Goal: Task Accomplishment & Management: Manage account settings

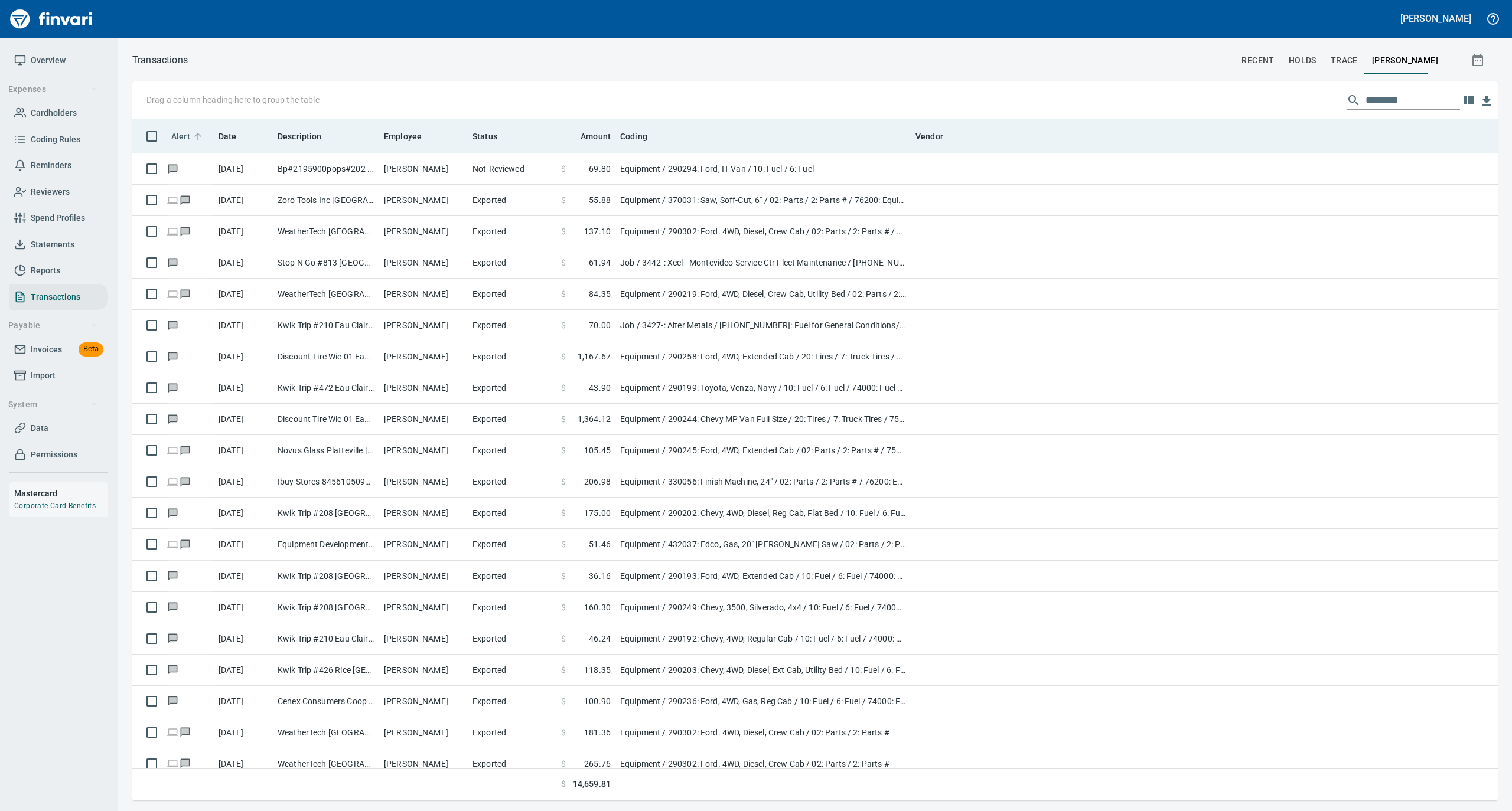
scroll to position [669, 1341]
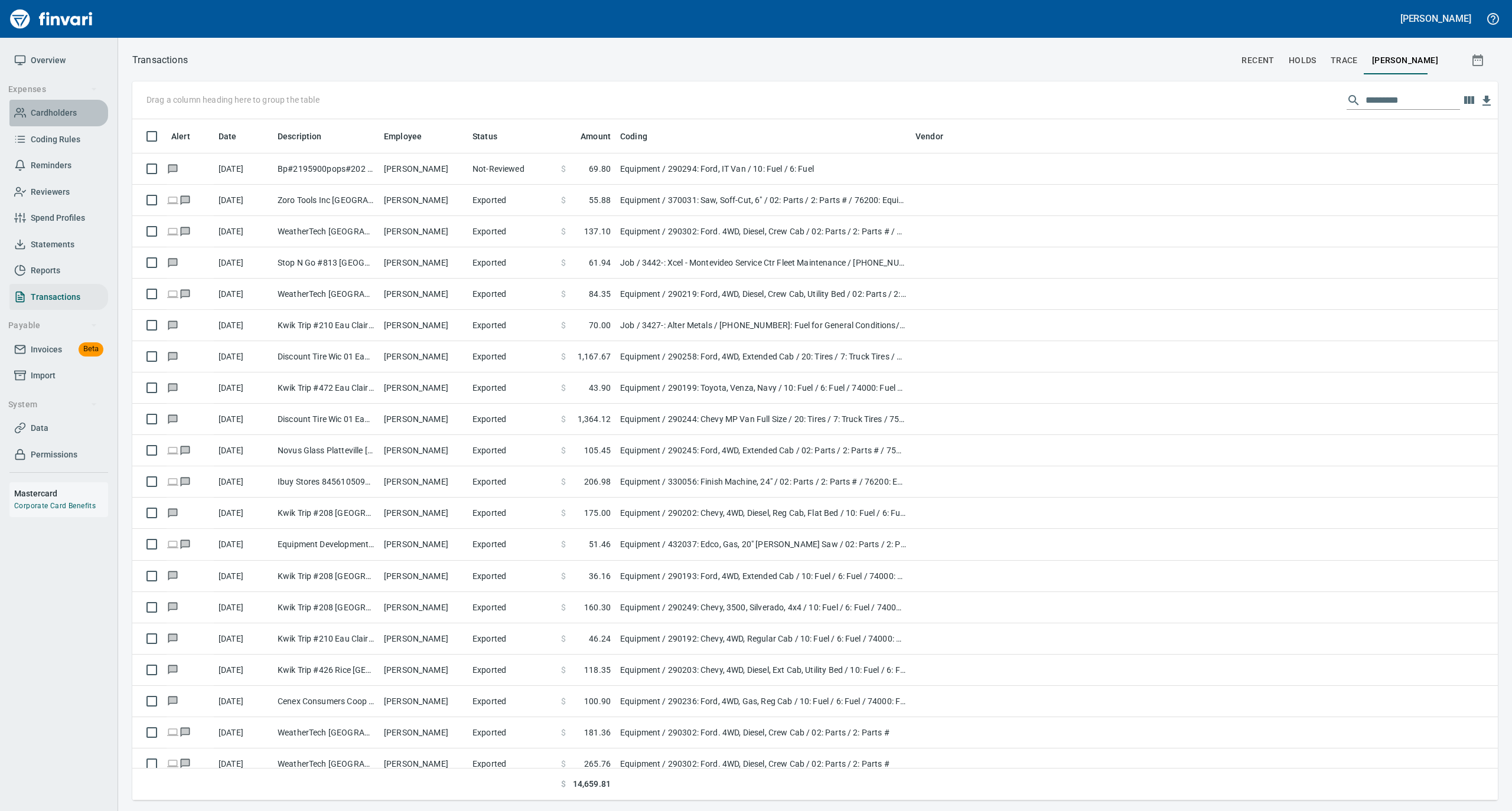
click at [62, 106] on span "Cardholders" at bounding box center [54, 113] width 46 height 15
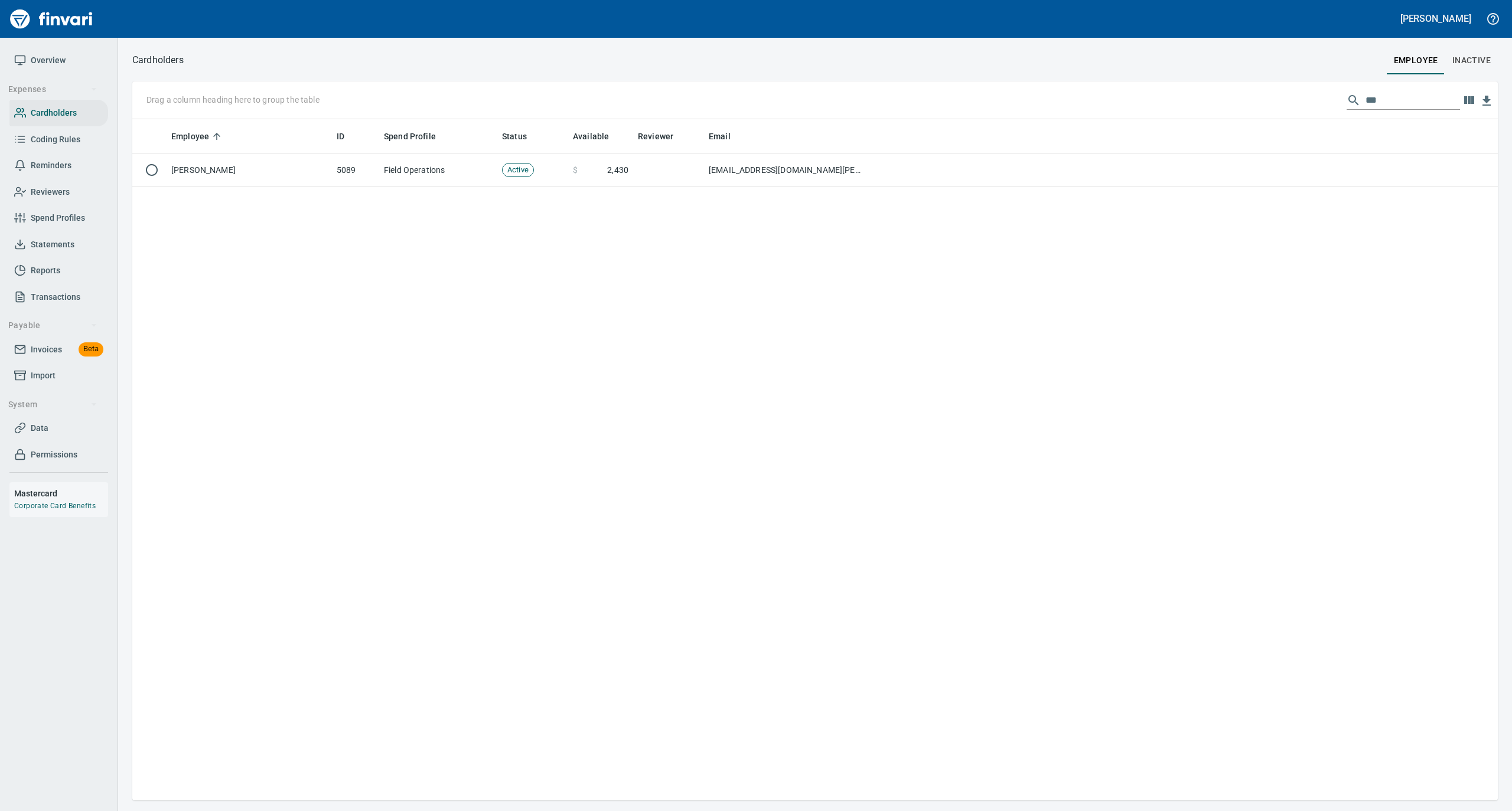
scroll to position [669, 1354]
drag, startPoint x: 1365, startPoint y: 99, endPoint x: 1332, endPoint y: 99, distance: 33.0
click at [1332, 99] on div "Drag a column heading here to group the table ***" at bounding box center [815, 100] width 1365 height 38
drag, startPoint x: 1374, startPoint y: 102, endPoint x: 1328, endPoint y: 102, distance: 46.0
click at [1327, 102] on div "Drag a column heading here to group the table ***" at bounding box center [815, 100] width 1365 height 38
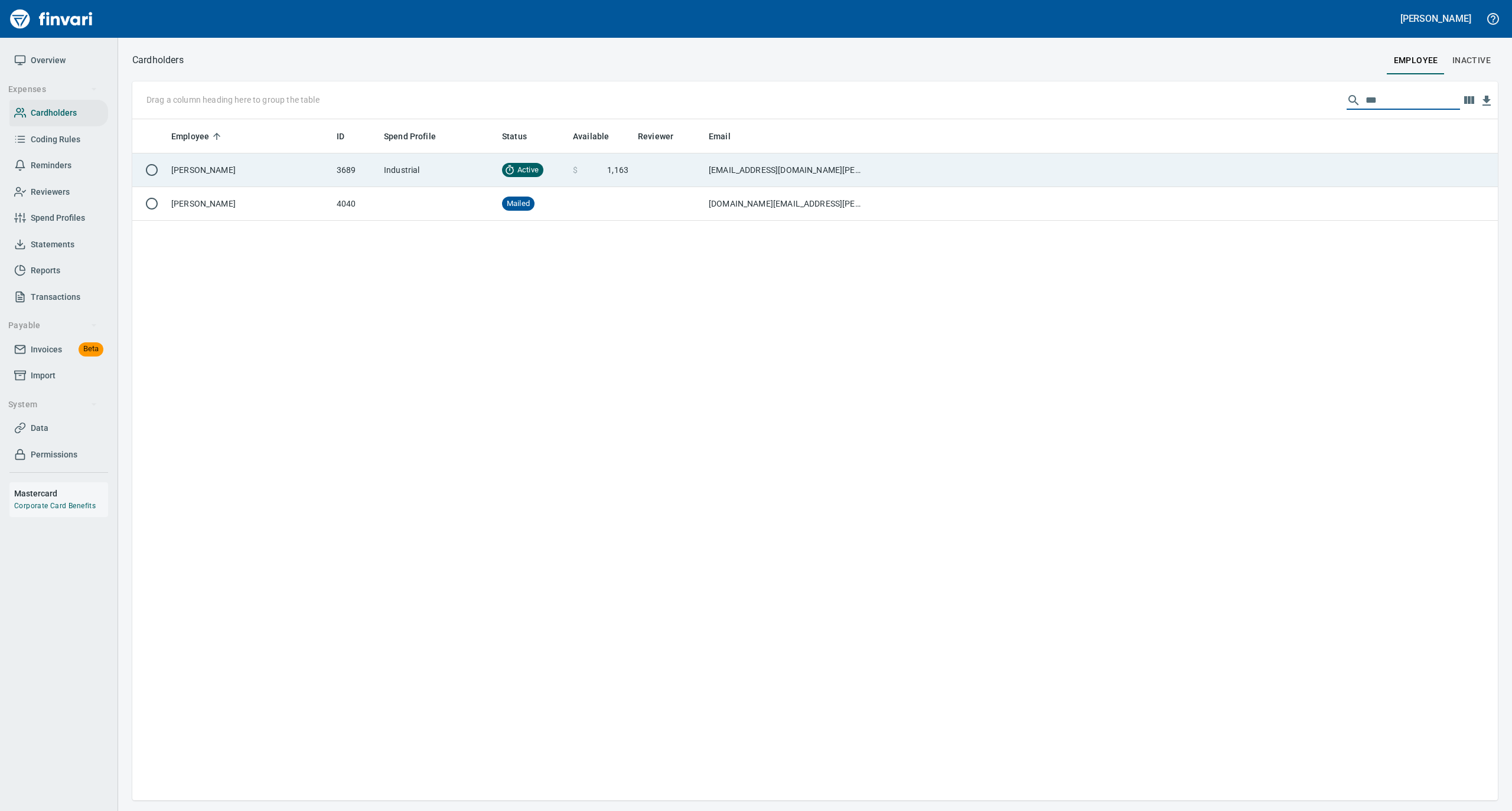
type input "***"
click at [261, 162] on td "[PERSON_NAME]" at bounding box center [249, 170] width 166 height 34
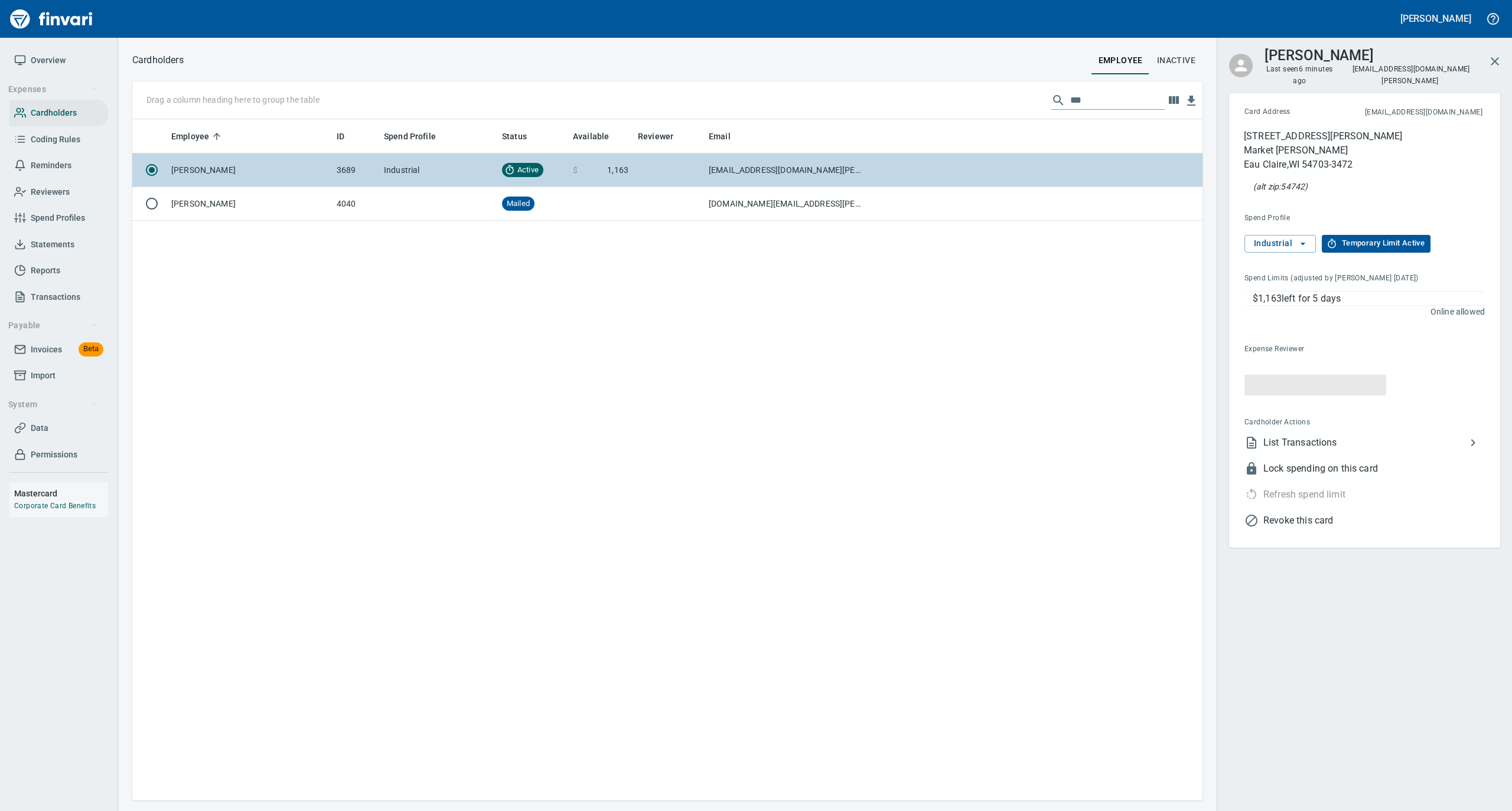
scroll to position [669, 1058]
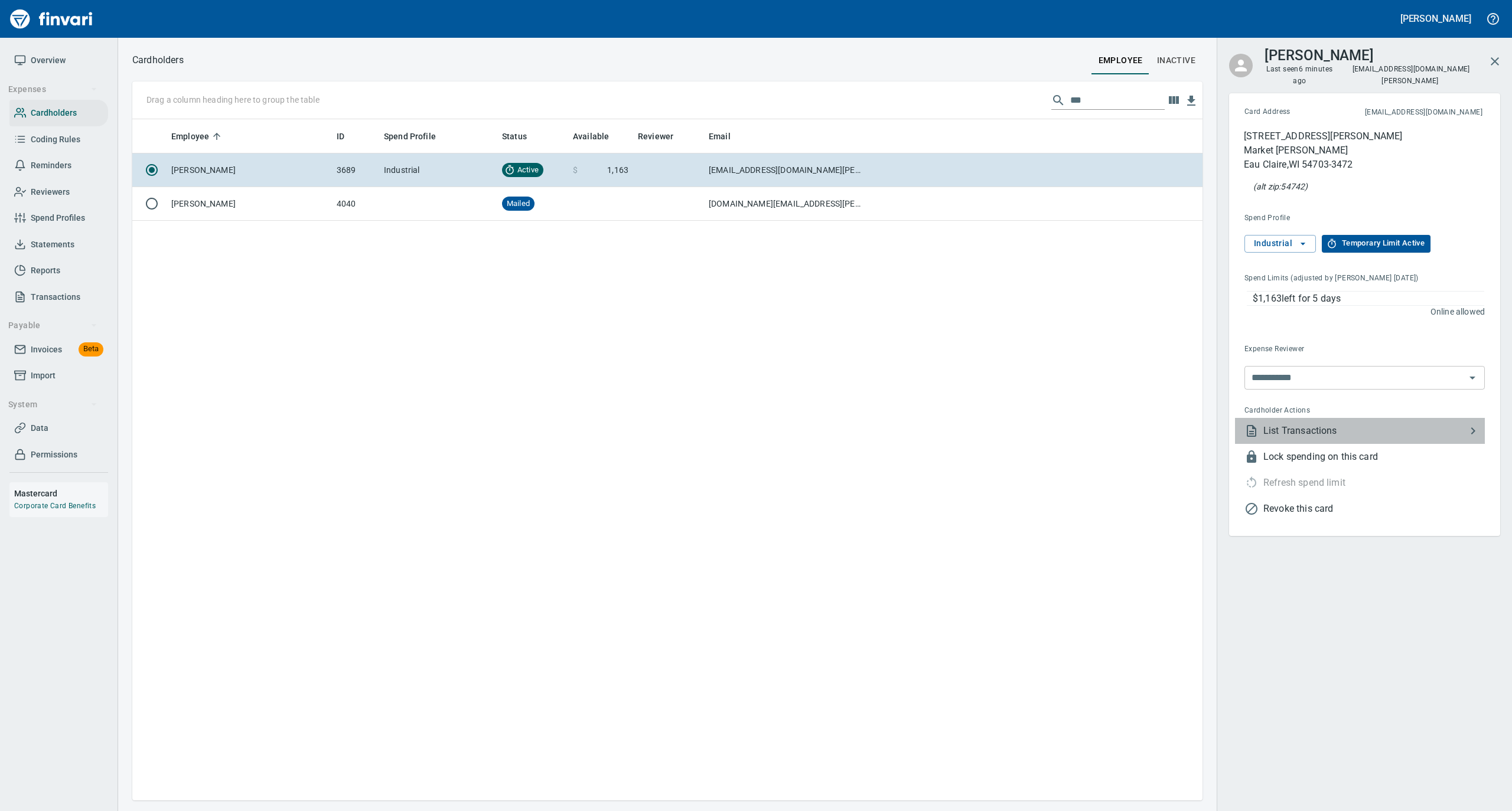
click at [1324, 426] on span "List Transactions" at bounding box center [1364, 431] width 203 height 14
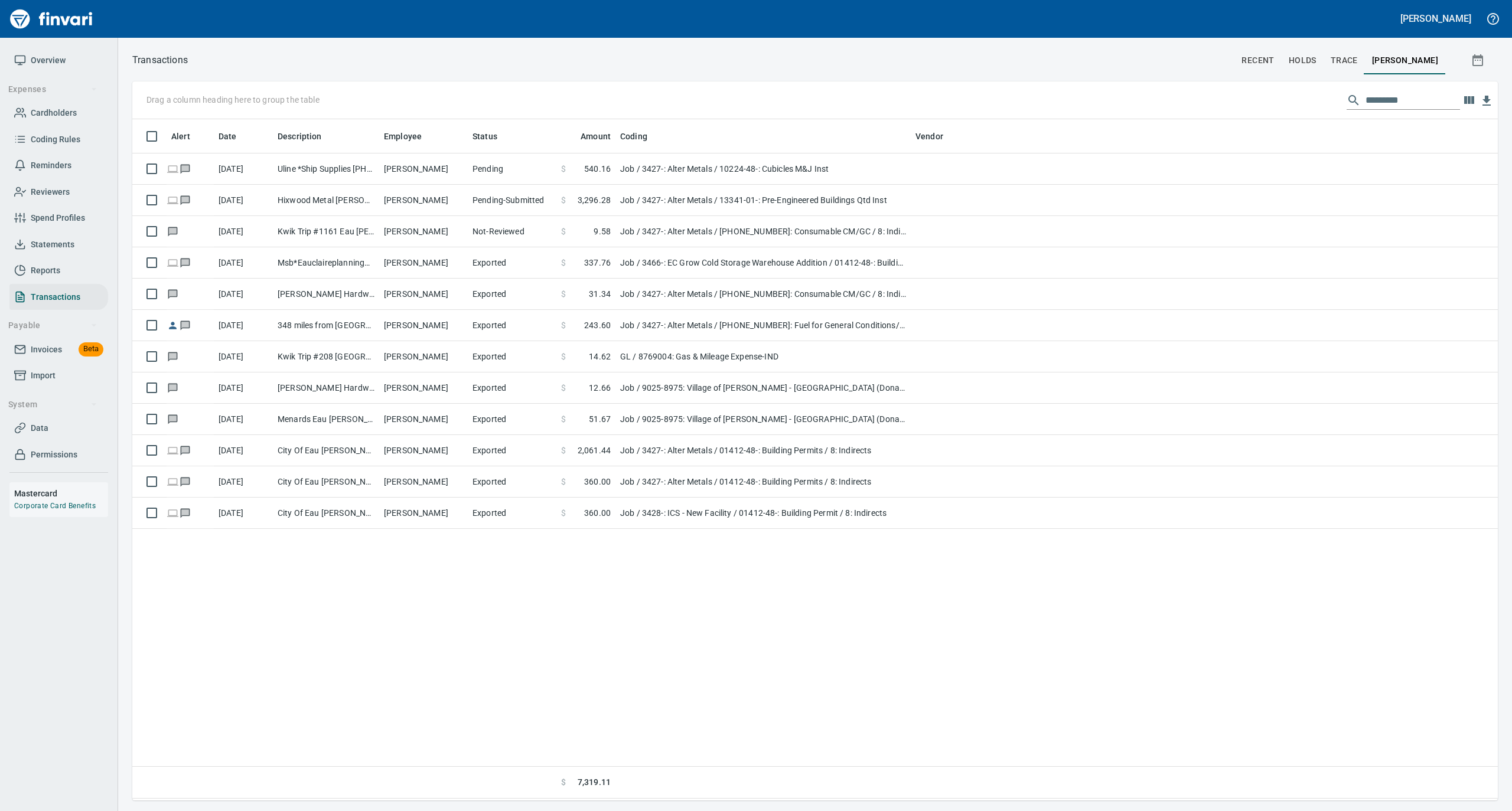
scroll to position [1, 1]
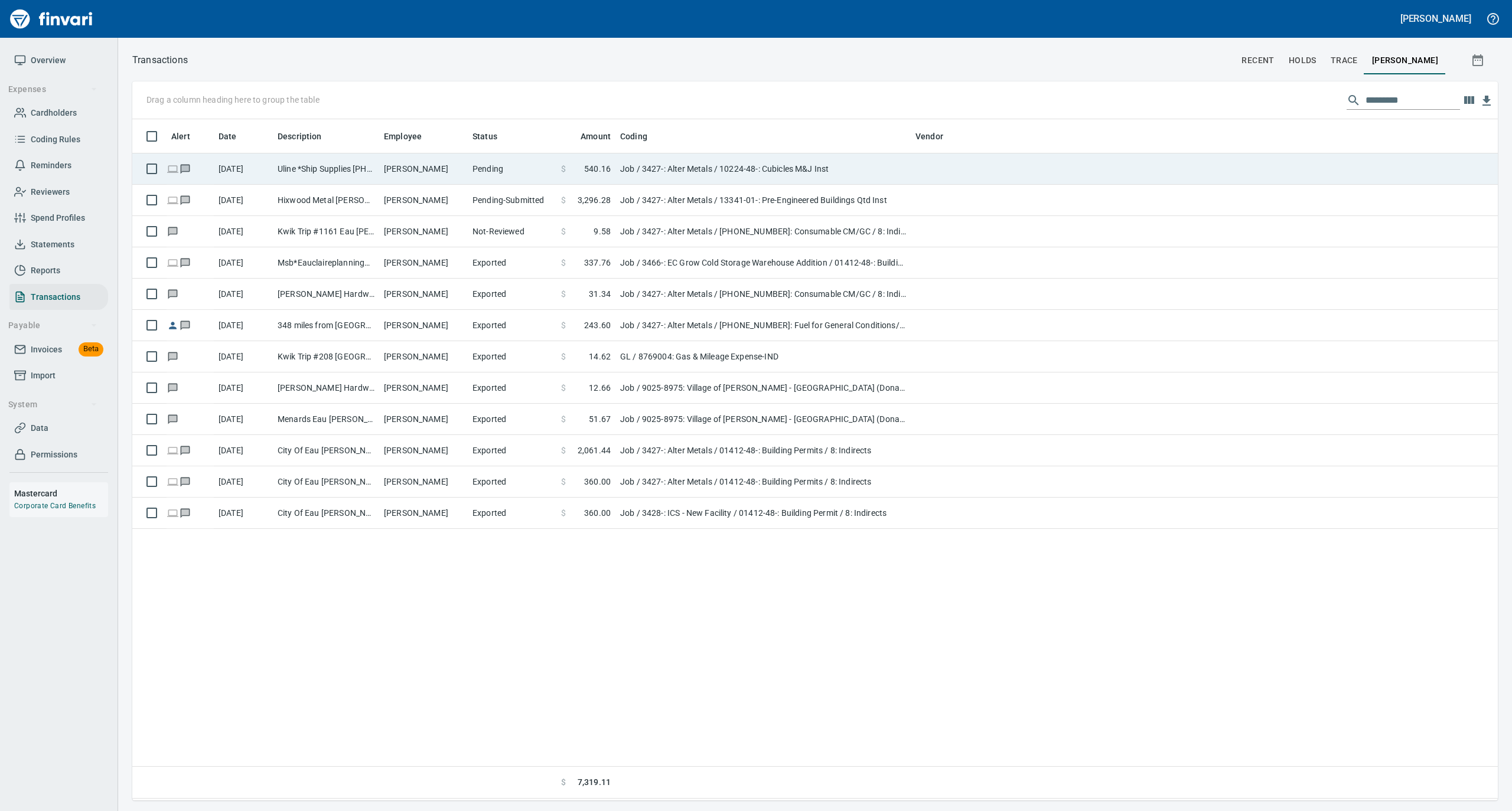
click at [411, 161] on td "[PERSON_NAME]" at bounding box center [424, 169] width 89 height 32
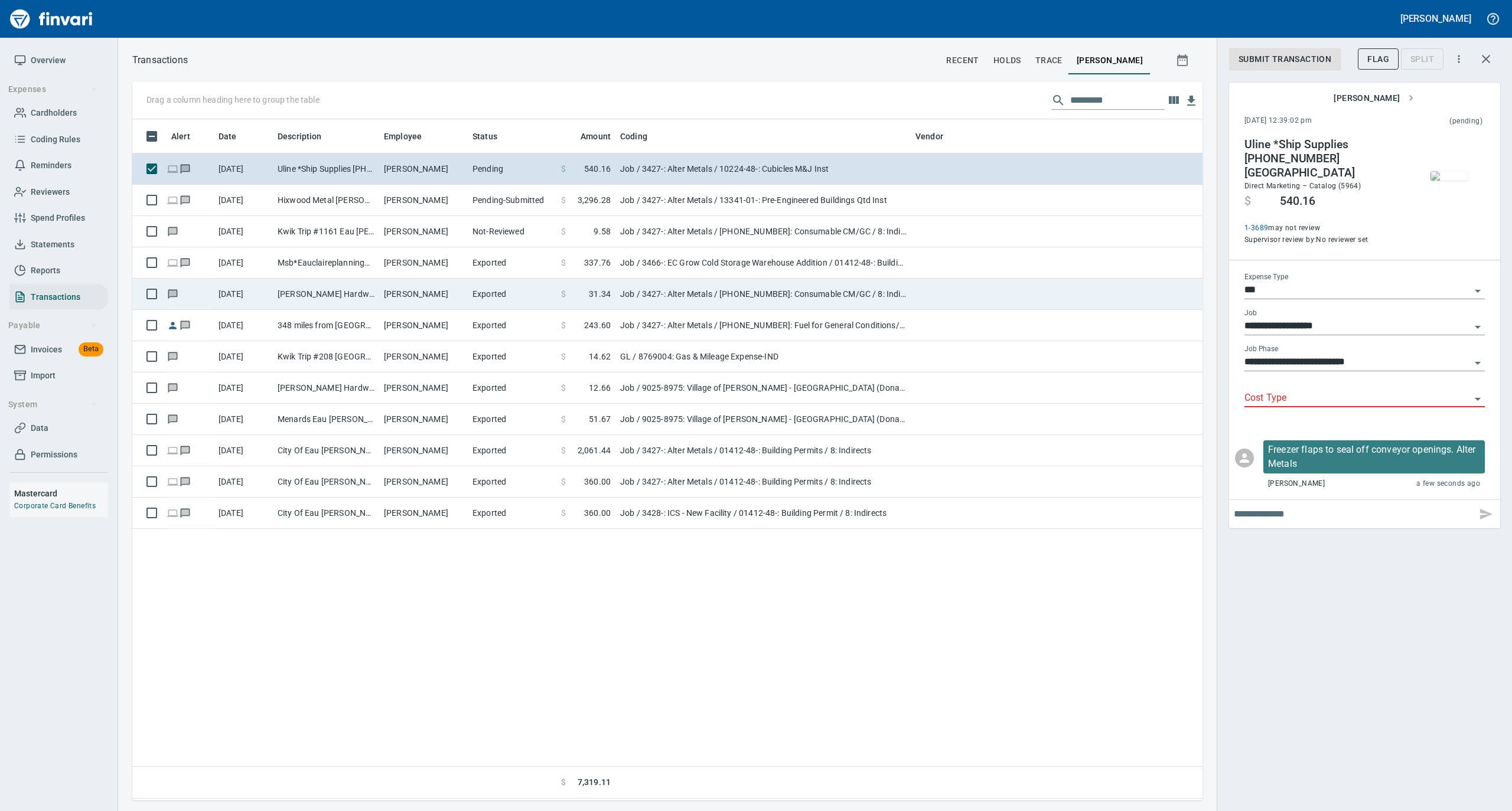
scroll to position [669, 1058]
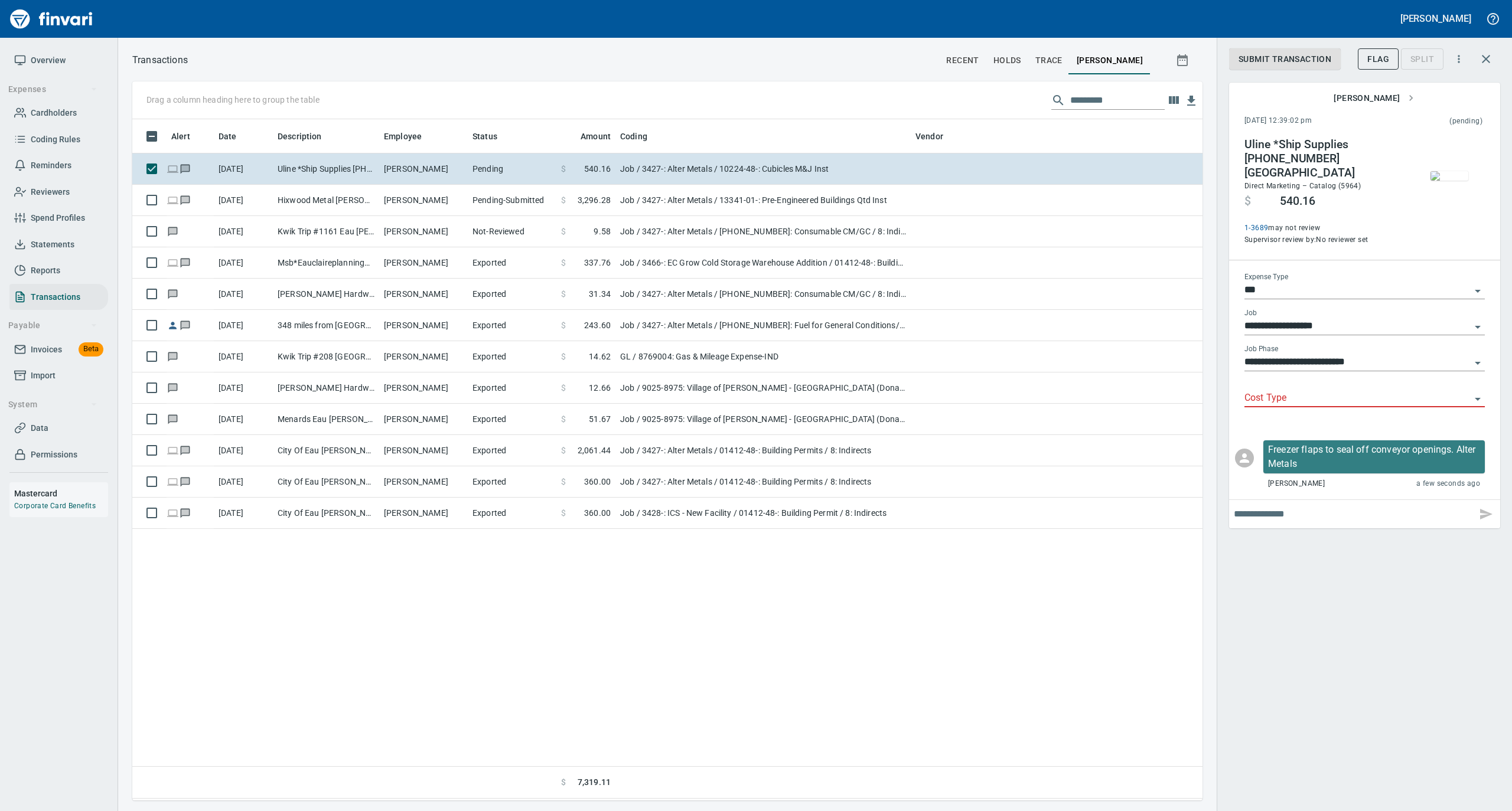
click at [1280, 390] on input "Cost Type" at bounding box center [1357, 398] width 226 height 16
click at [1356, 623] on div "**********" at bounding box center [1364, 406] width 295 height 811
click at [1296, 57] on span "Submit Transaction" at bounding box center [1284, 59] width 92 height 15
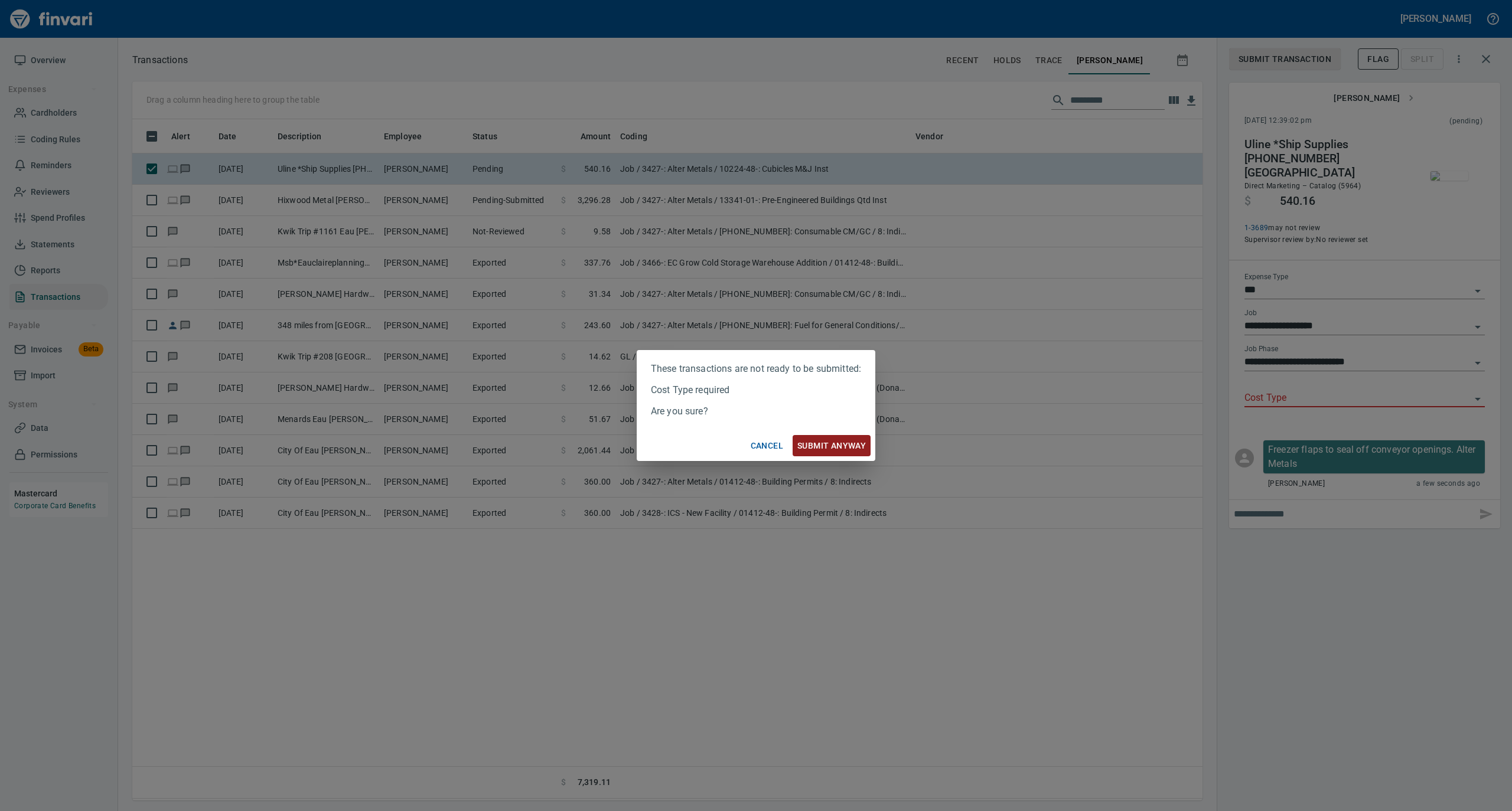
click at [833, 450] on span "Submit anyway" at bounding box center [831, 446] width 69 height 15
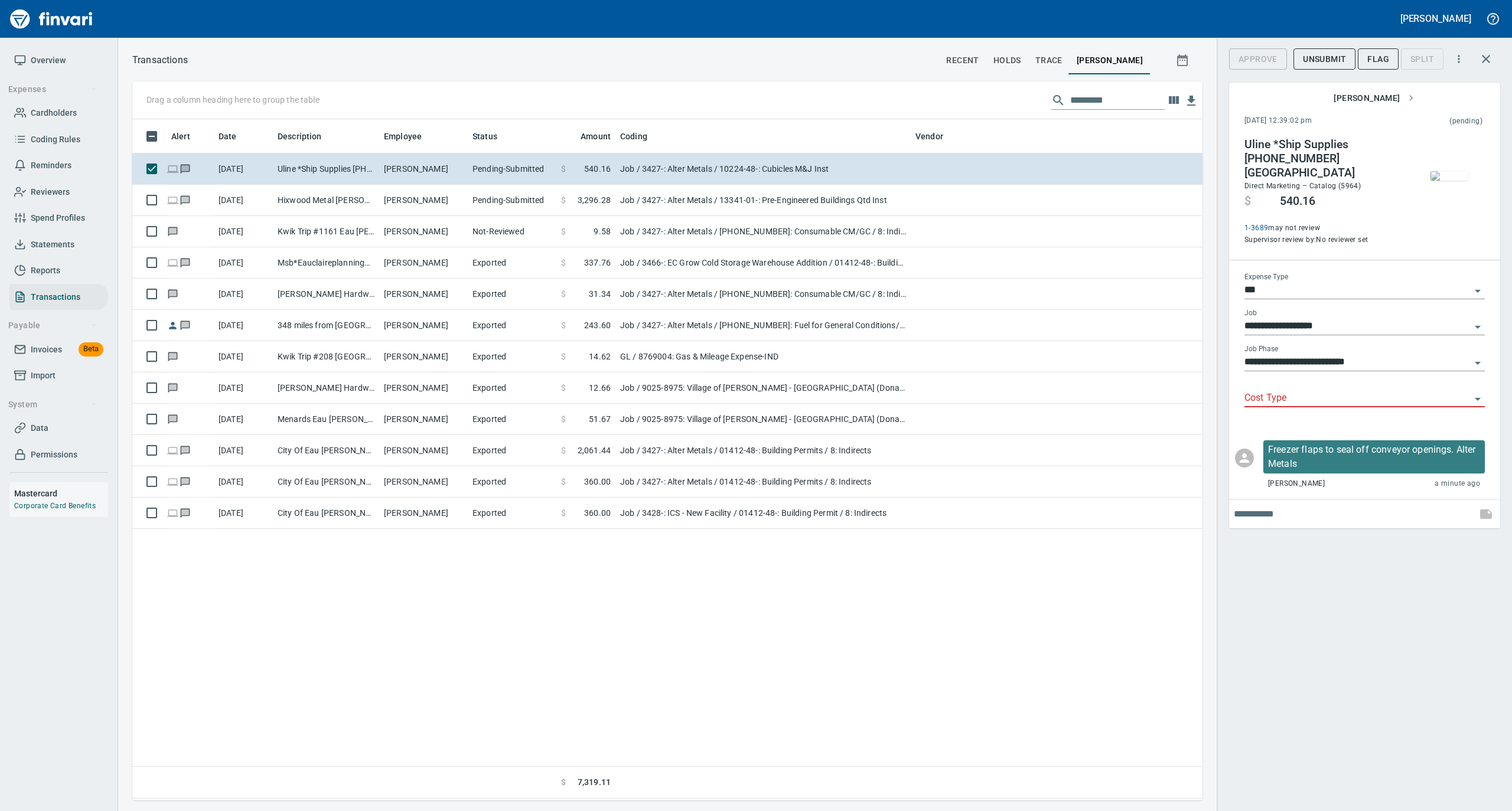
click at [66, 59] on span "Overview" at bounding box center [59, 60] width 89 height 15
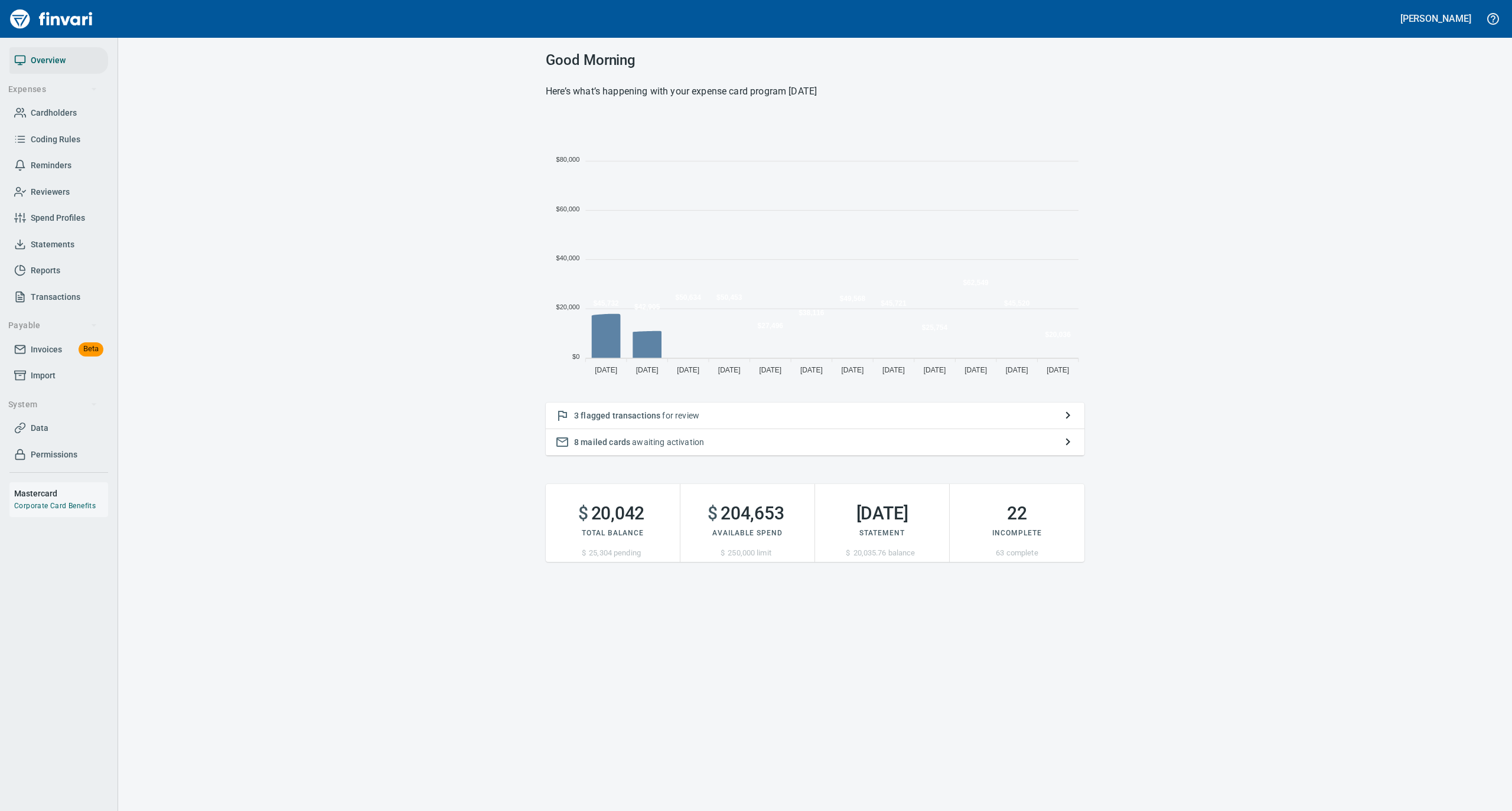
scroll to position [263, 527]
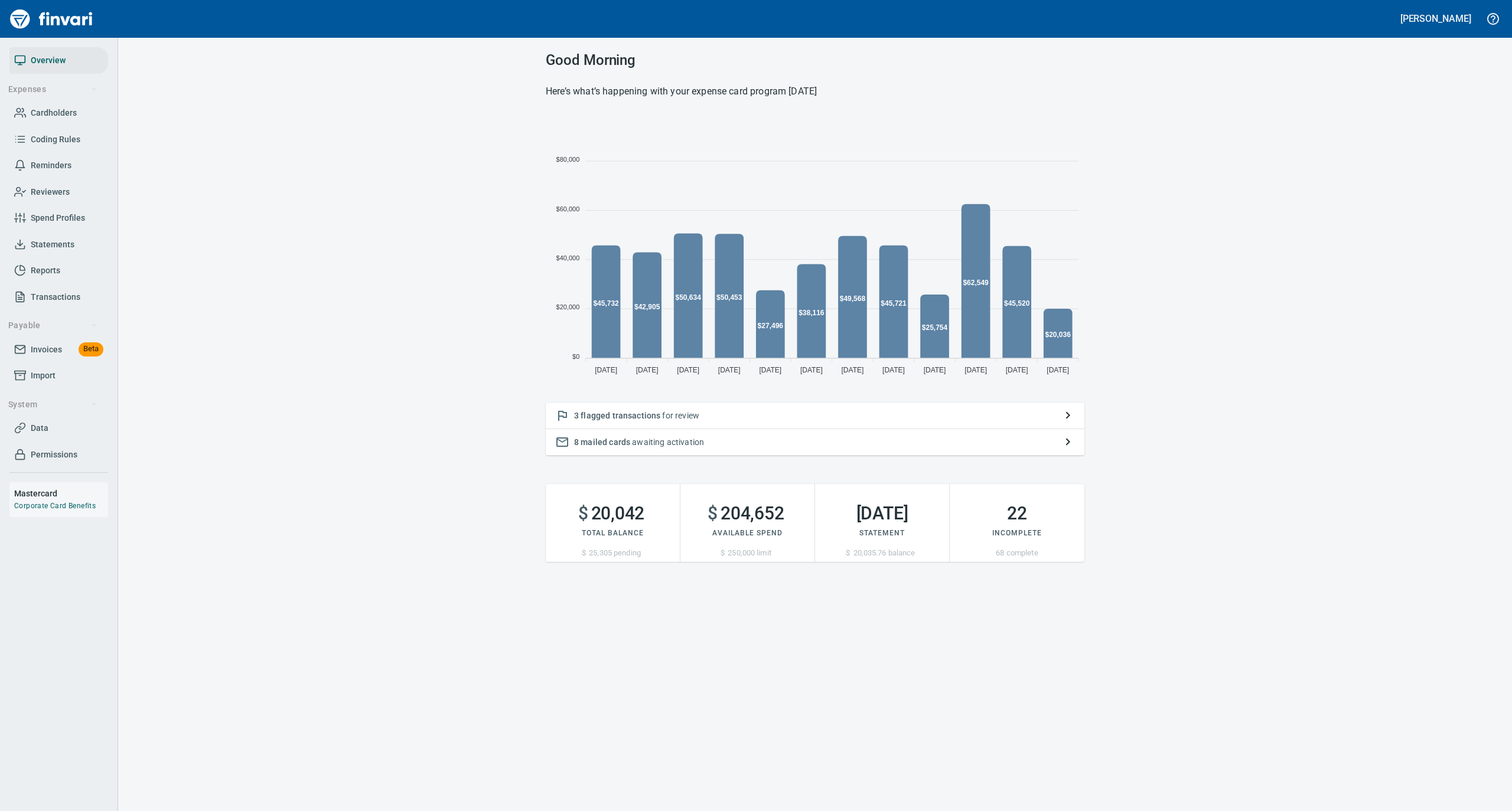
click at [41, 114] on span "Cardholders" at bounding box center [54, 113] width 46 height 15
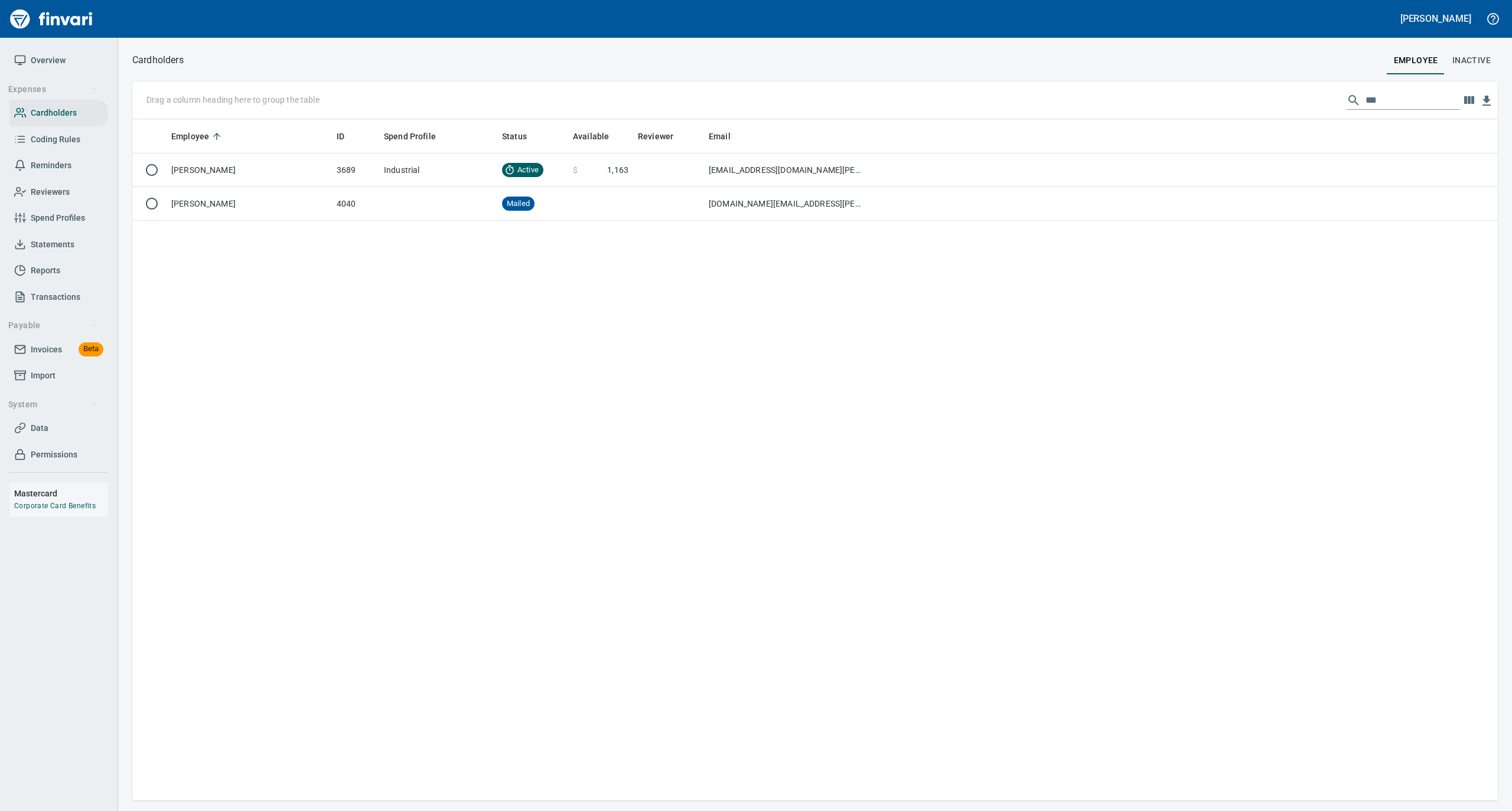
scroll to position [669, 1354]
drag, startPoint x: 1380, startPoint y: 100, endPoint x: 1318, endPoint y: 99, distance: 62.0
click at [1318, 99] on div "Drag a column heading here to group the table ***" at bounding box center [815, 100] width 1365 height 38
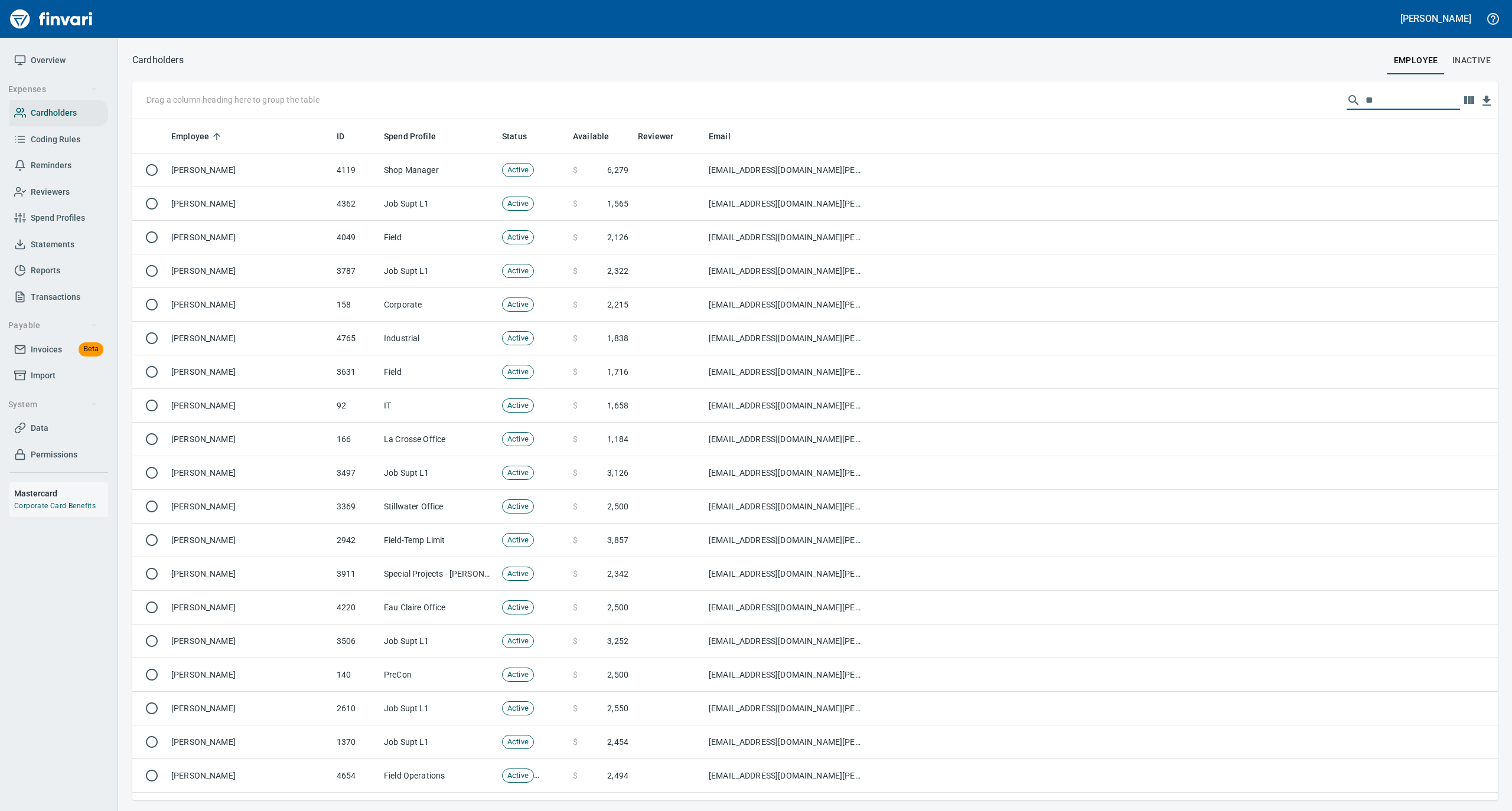
scroll to position [669, 1341]
type input "*"
click at [55, 109] on span "Cardholders" at bounding box center [54, 113] width 46 height 15
click at [1365, 99] on input "text" at bounding box center [1412, 100] width 95 height 19
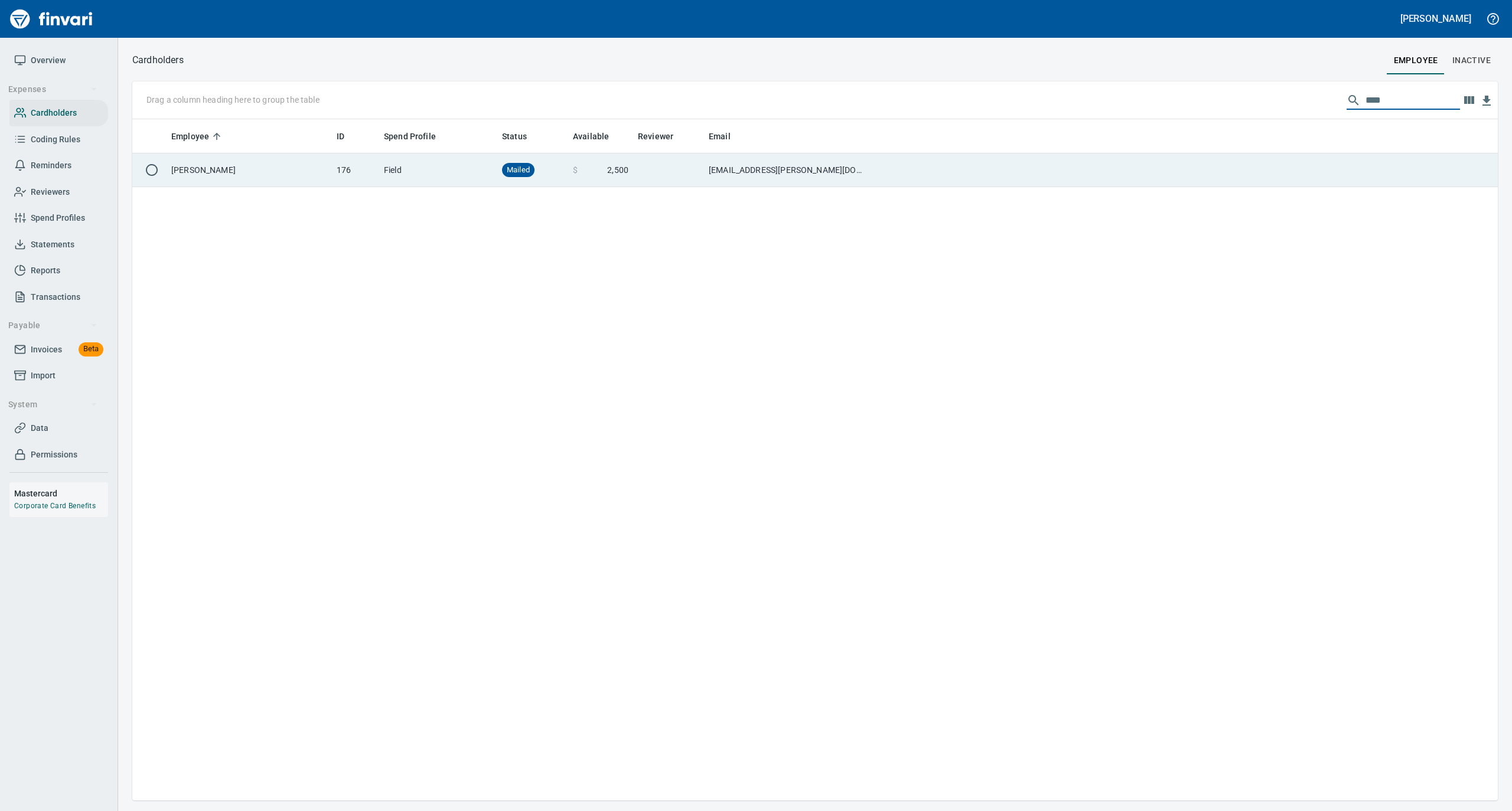
type input "****"
click at [277, 176] on td "[PERSON_NAME]" at bounding box center [249, 170] width 166 height 34
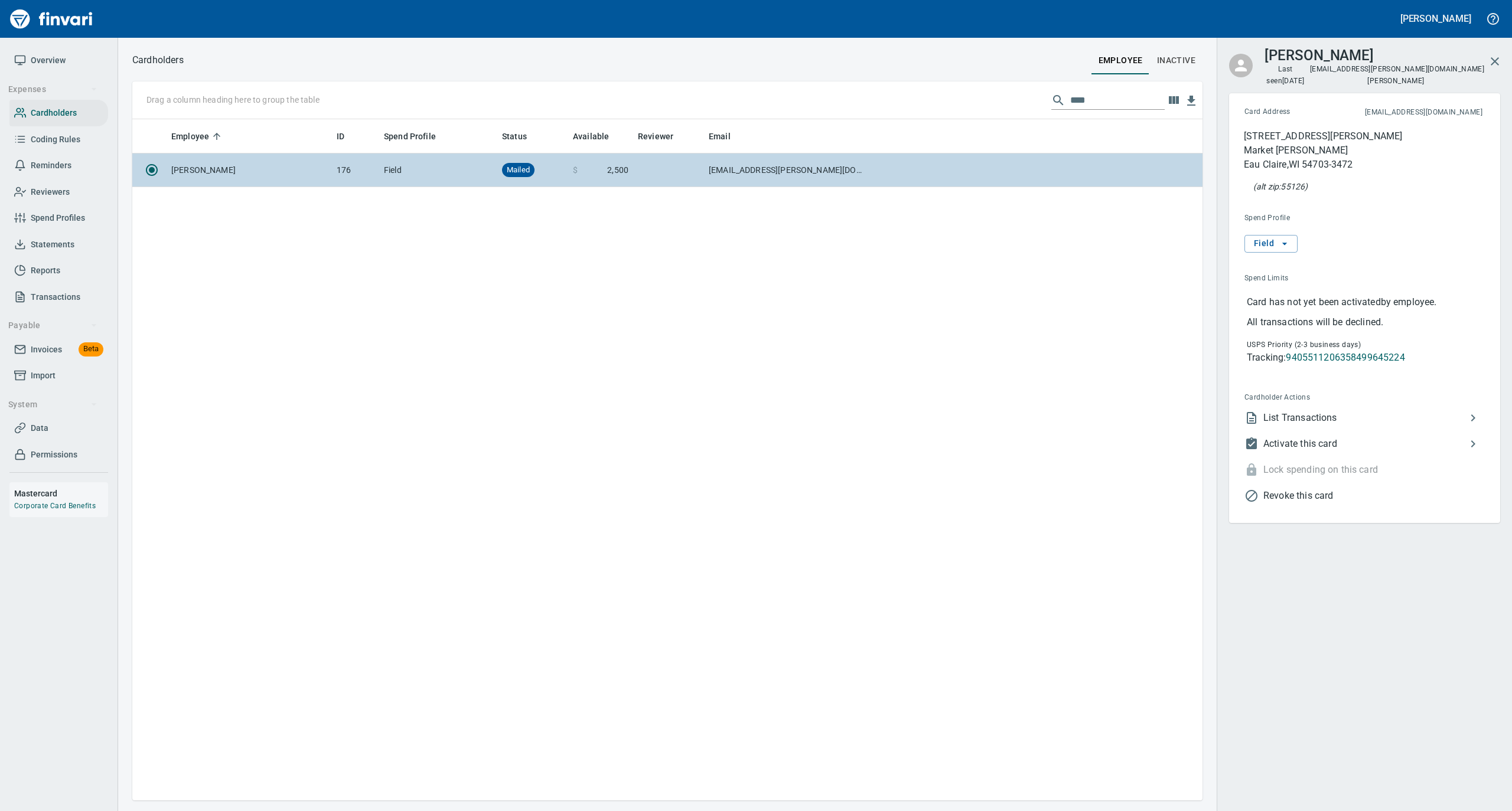
scroll to position [669, 1058]
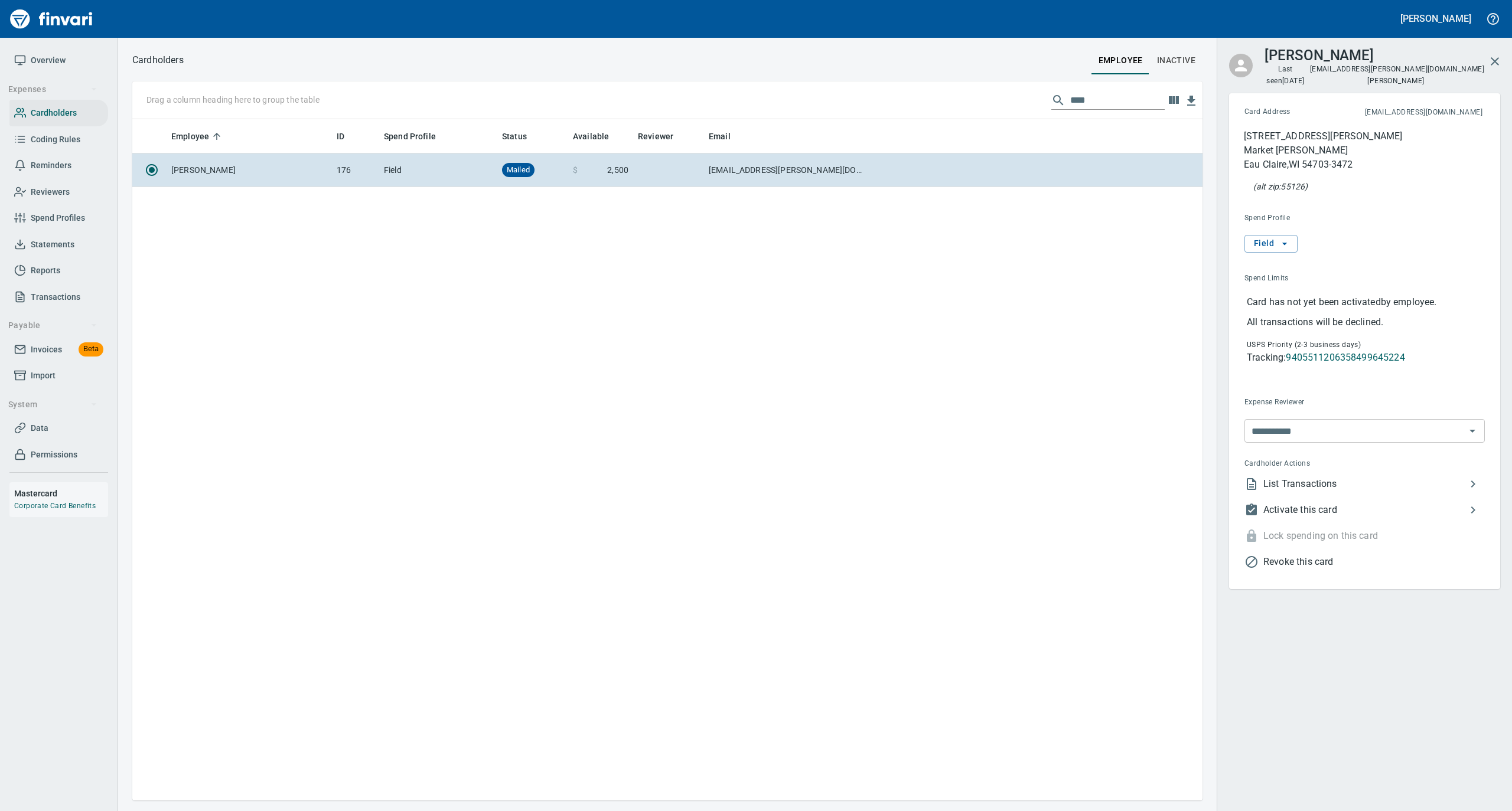
click at [1334, 503] on span "Activate this card" at bounding box center [1364, 510] width 203 height 14
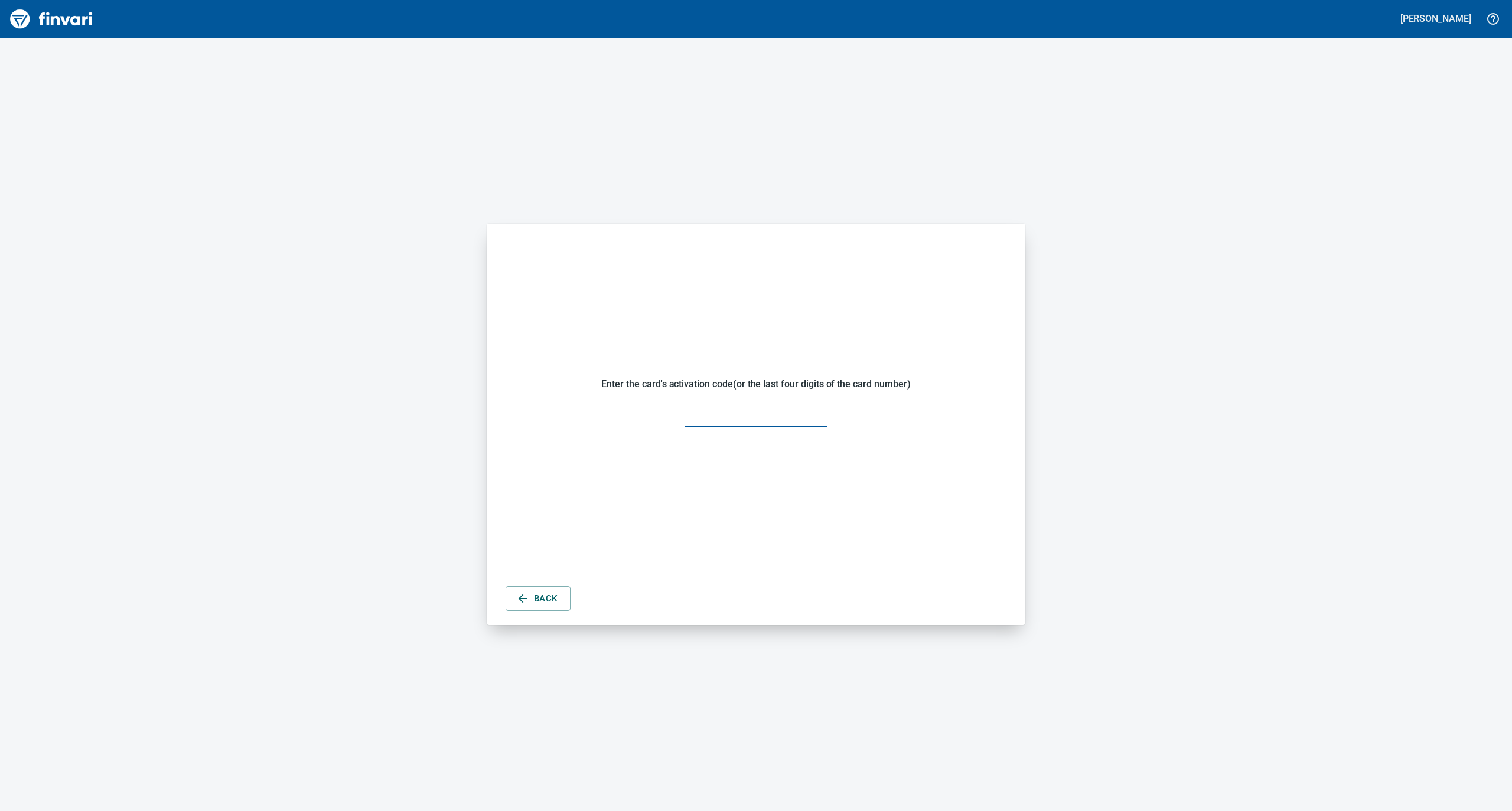
click at [738, 418] on input "text" at bounding box center [756, 415] width 142 height 25
type input "****"
click at [757, 468] on span "Activate Now" at bounding box center [755, 469] width 65 height 15
drag, startPoint x: 1240, startPoint y: 393, endPoint x: 1189, endPoint y: 419, distance: 57.2
click at [1241, 393] on div "Thank you - this card (········8426) has now been activated and is ready for us…" at bounding box center [756, 424] width 1512 height 773
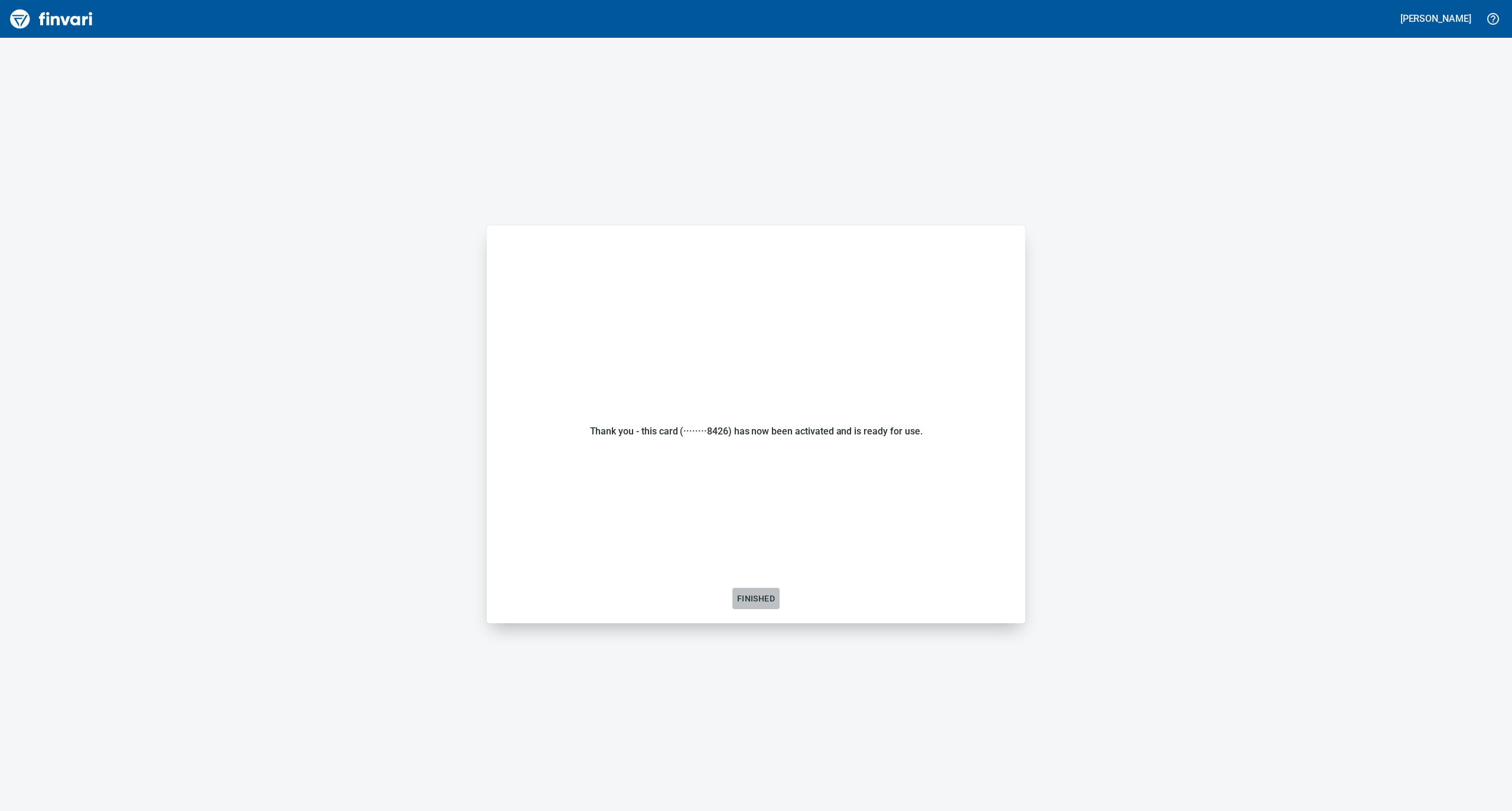
click at [759, 592] on span "Finished" at bounding box center [755, 599] width 38 height 15
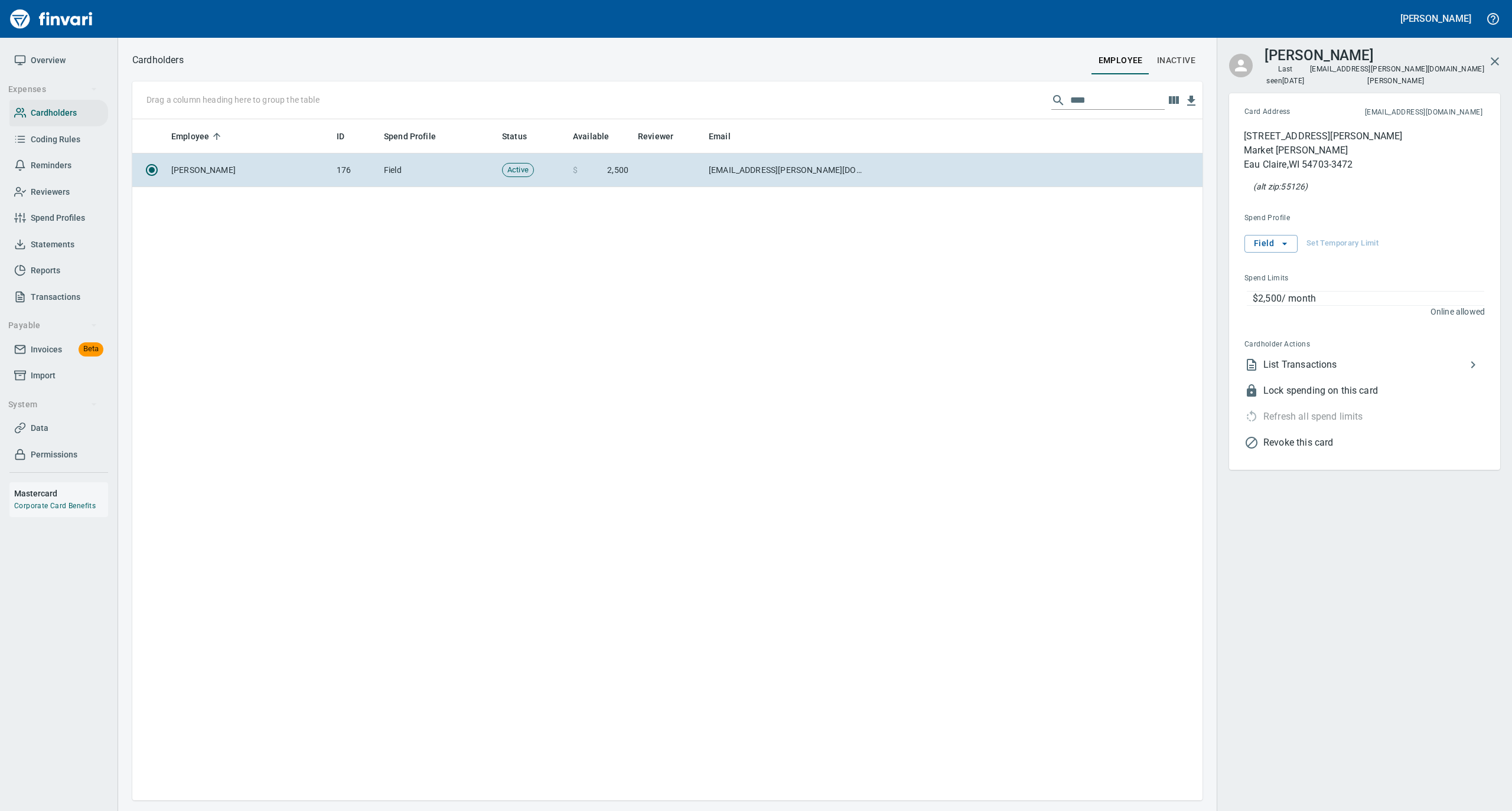
scroll to position [669, 1058]
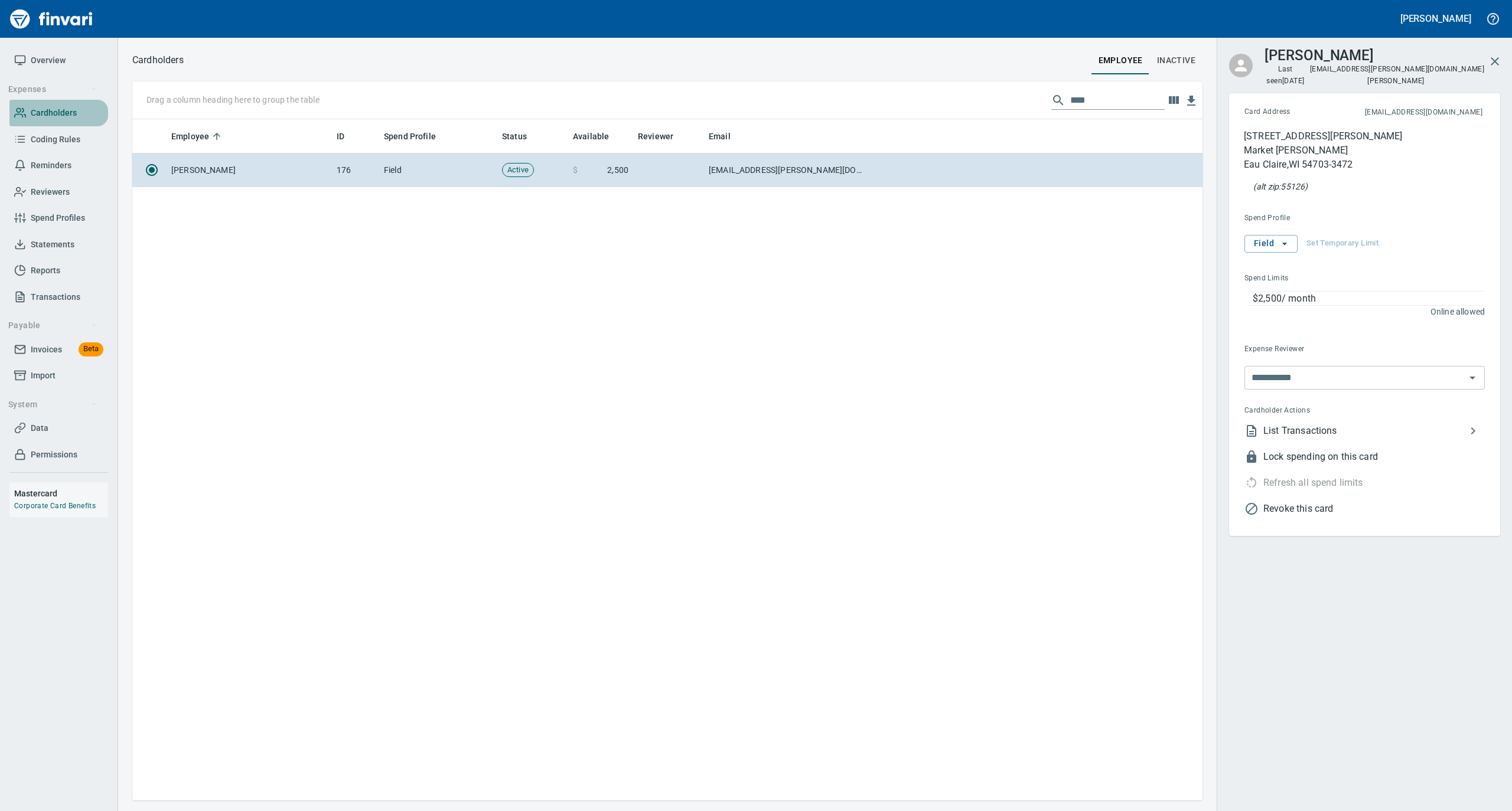
click at [52, 109] on span "Cardholders" at bounding box center [54, 113] width 46 height 15
click at [54, 62] on span "Overview" at bounding box center [48, 60] width 35 height 15
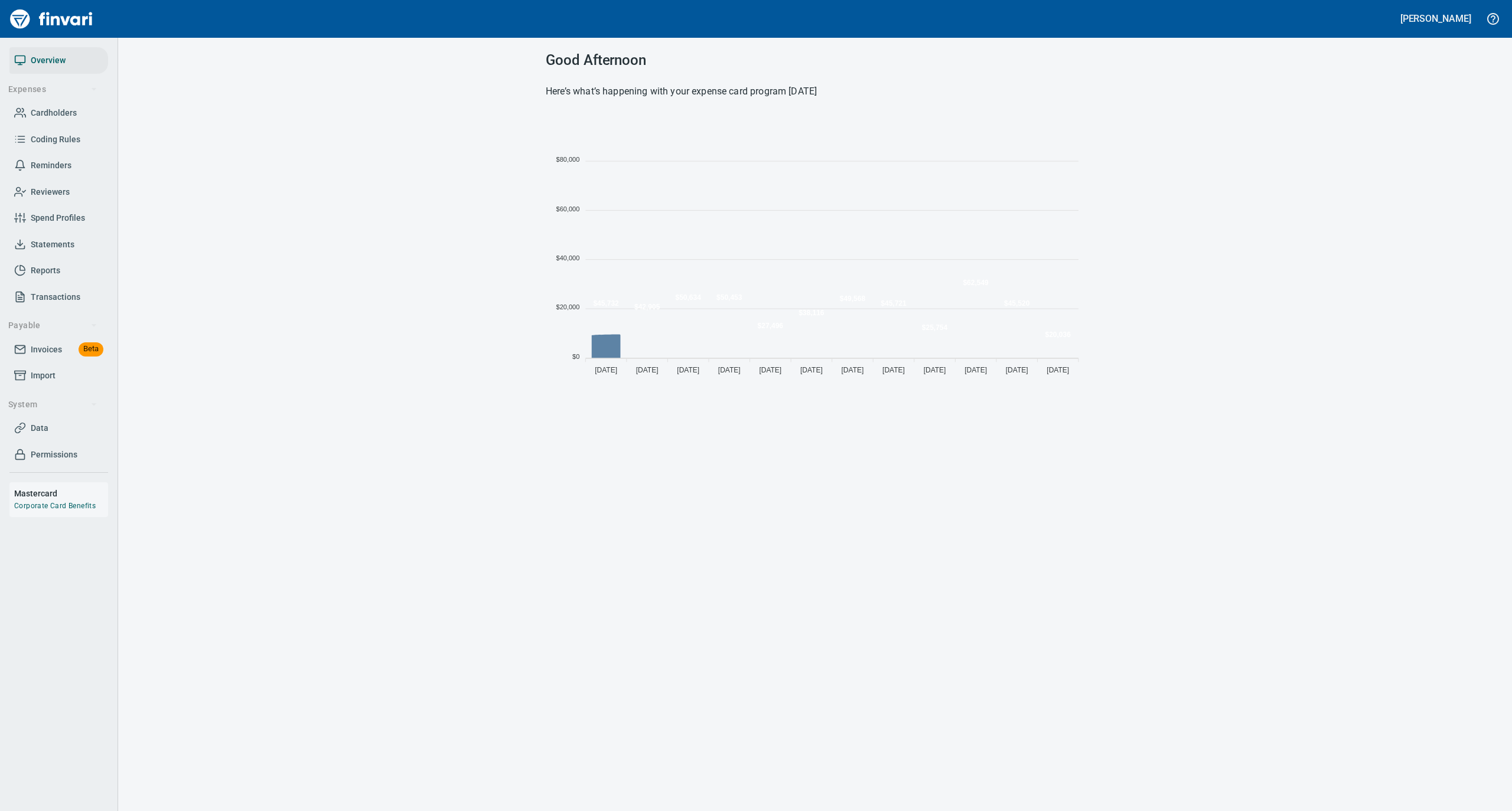
scroll to position [263, 527]
